Goal: Navigation & Orientation: Find specific page/section

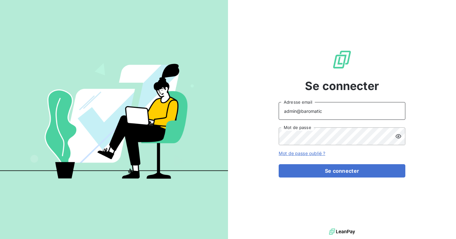
click at [341, 112] on input "admin@baromatic" at bounding box center [342, 111] width 127 height 18
type input "admin@newcliptechnics"
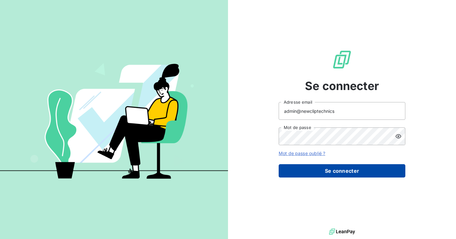
click at [338, 174] on button "Se connecter" at bounding box center [342, 170] width 127 height 13
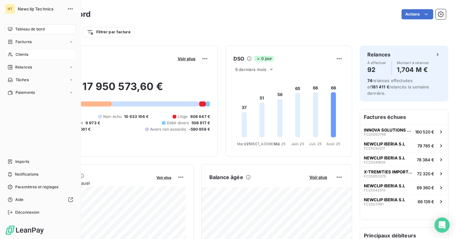
click at [27, 50] on div "Clients" at bounding box center [40, 54] width 71 height 10
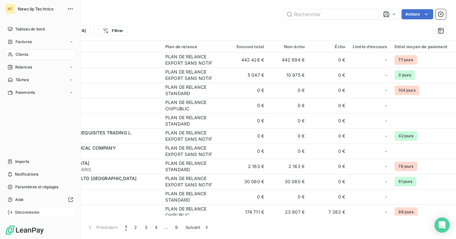
click at [16, 212] on span "Déconnexion" at bounding box center [27, 212] width 24 height 6
